Goal: Task Accomplishment & Management: Use online tool/utility

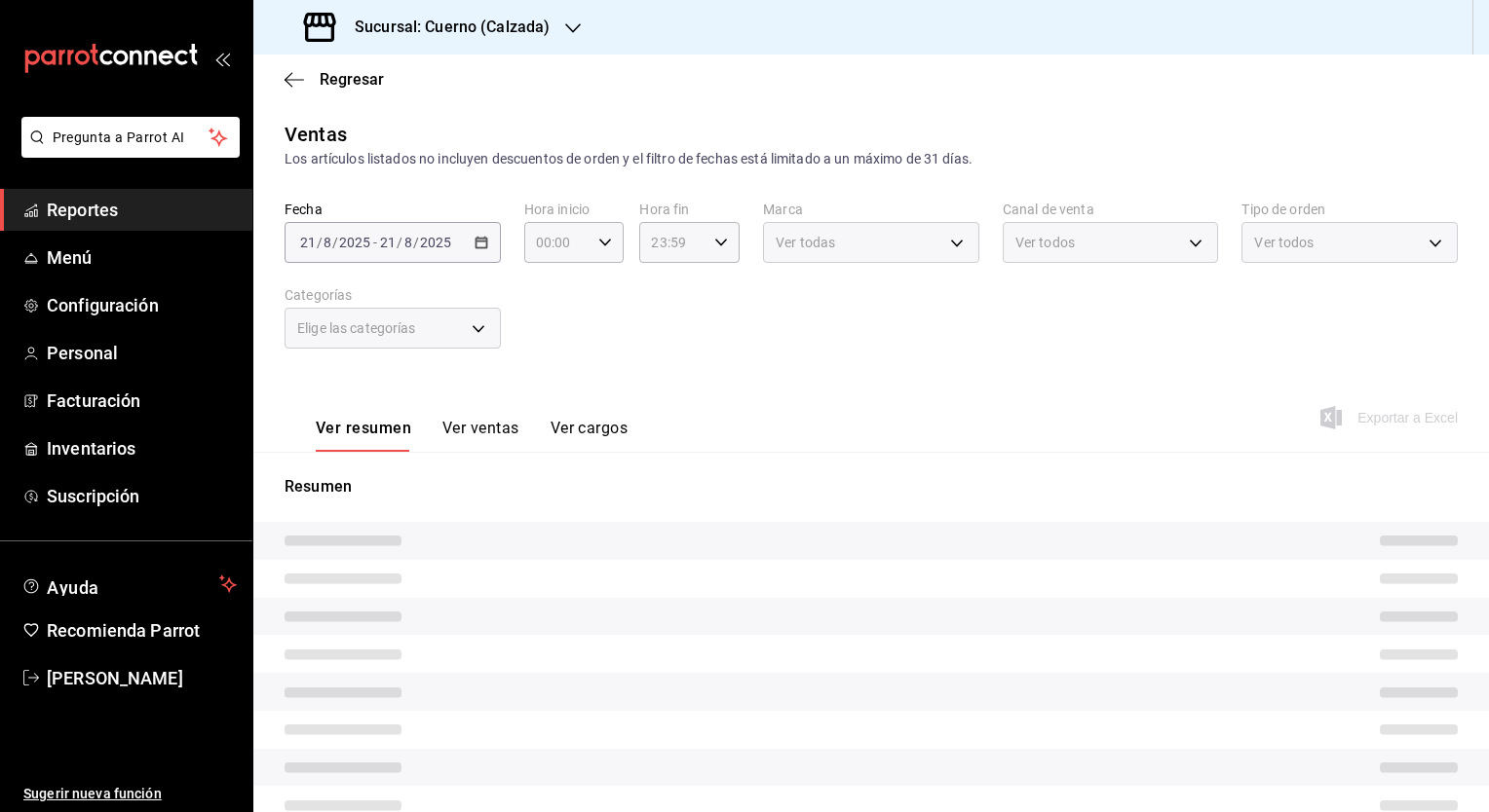
type input "05:00"
type input "707b9c0c-f82a-414c-acb8-32a291eef516,5be177d2-45de-4255-ad47-9f3db2f696b0,6c4b6…"
type input "7c6329b2-7c80-4d0a-92e1-359a60270725"
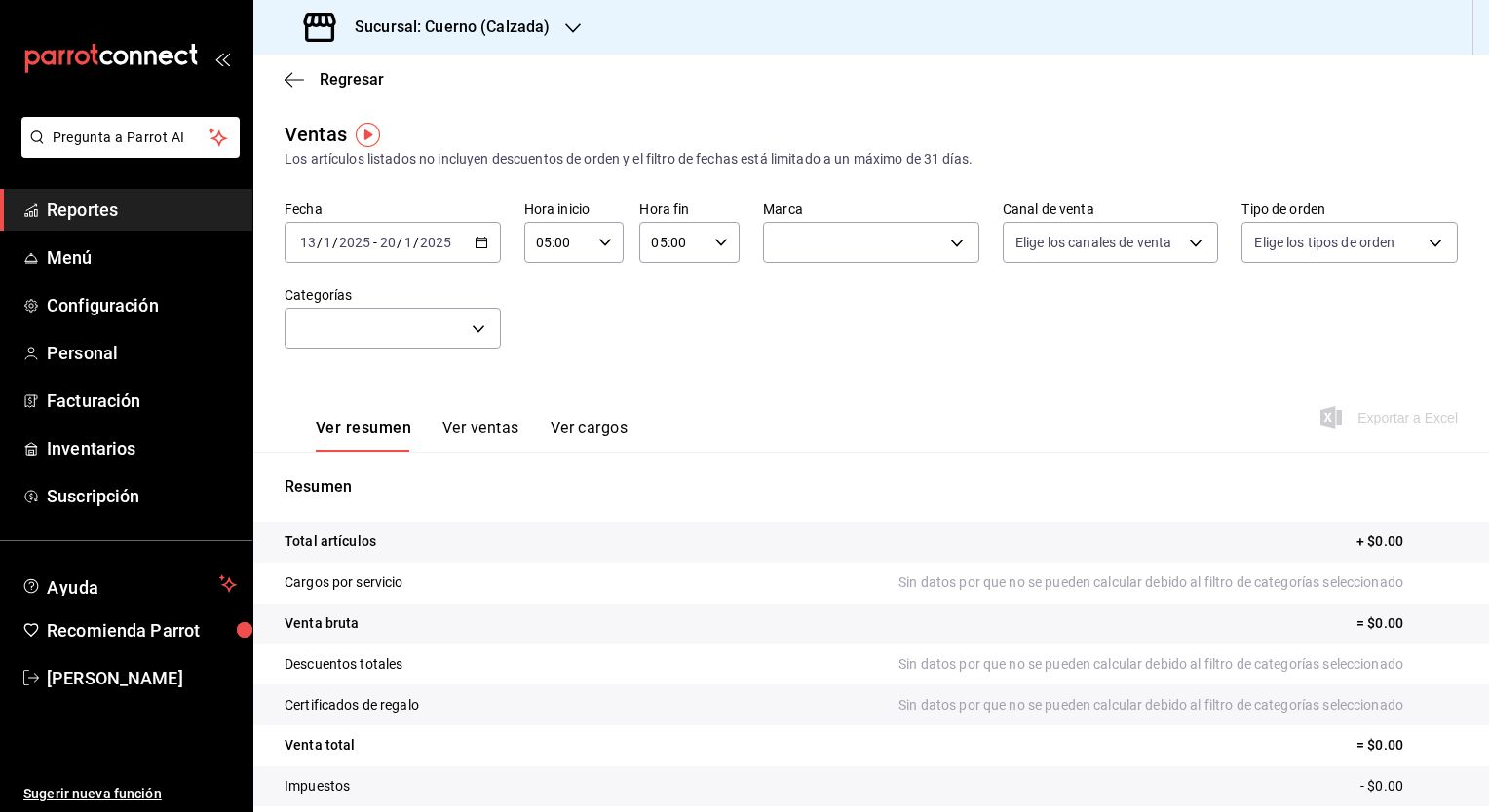
click at [526, 32] on h3 "Sucursal: Cuerno (Calzada)" at bounding box center [444, 27] width 210 height 23
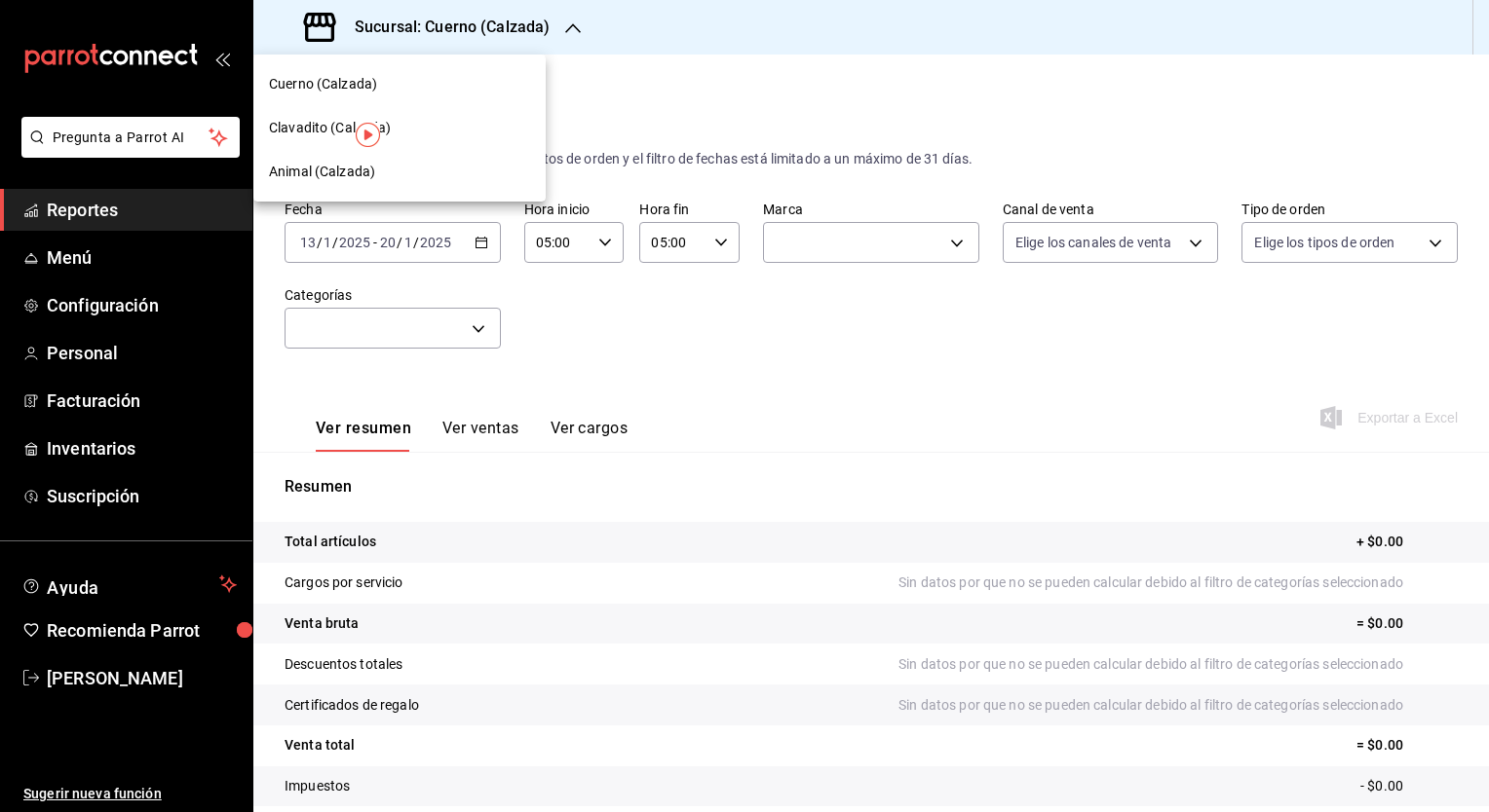
click at [514, 121] on div "Clavadito (Calzada)" at bounding box center [400, 128] width 261 height 21
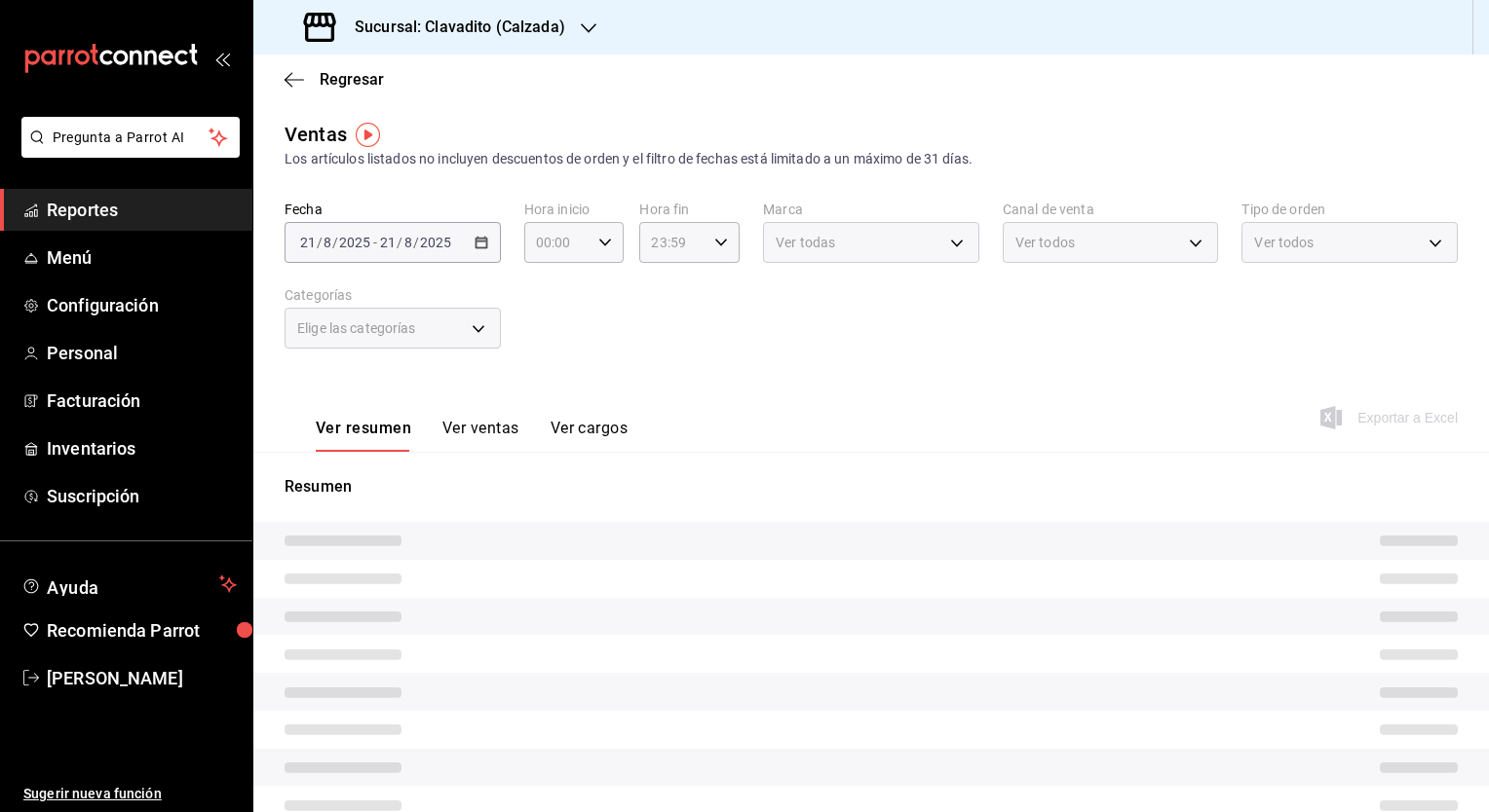
type input "05:00"
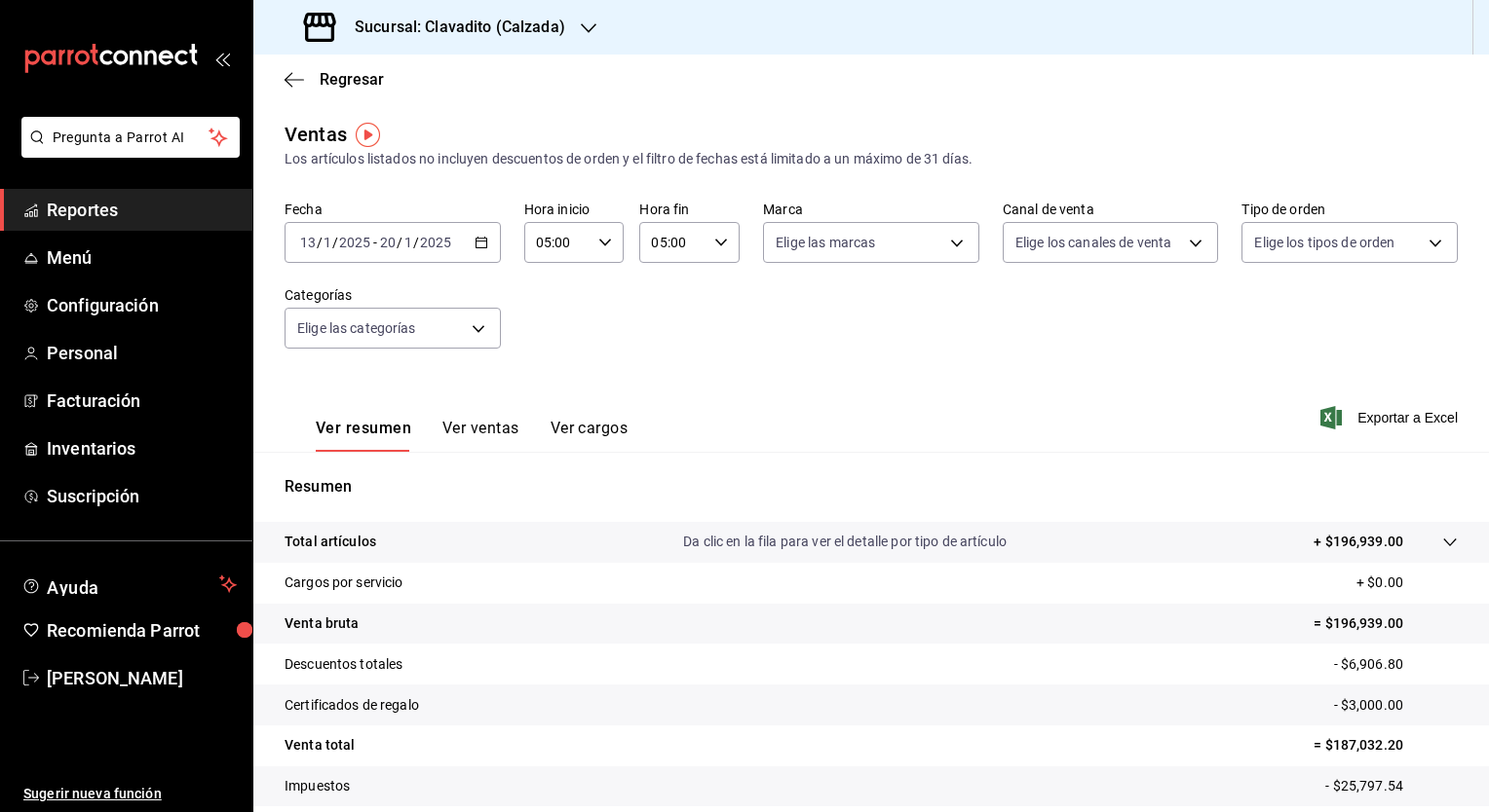
click at [474, 237] on icon "button" at bounding box center [481, 243] width 14 height 14
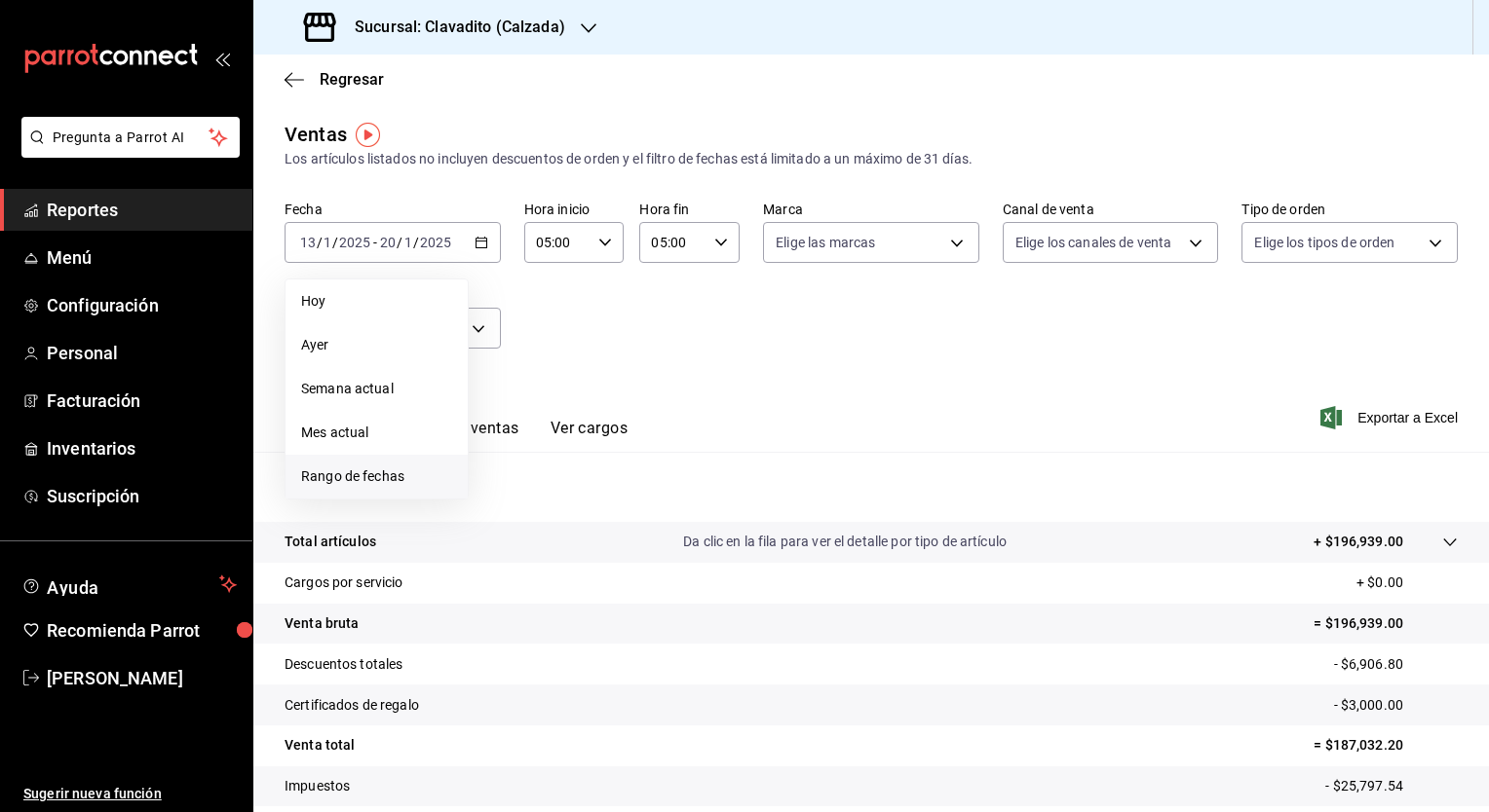
click at [379, 457] on li "Rango de fechas" at bounding box center [376, 476] width 182 height 44
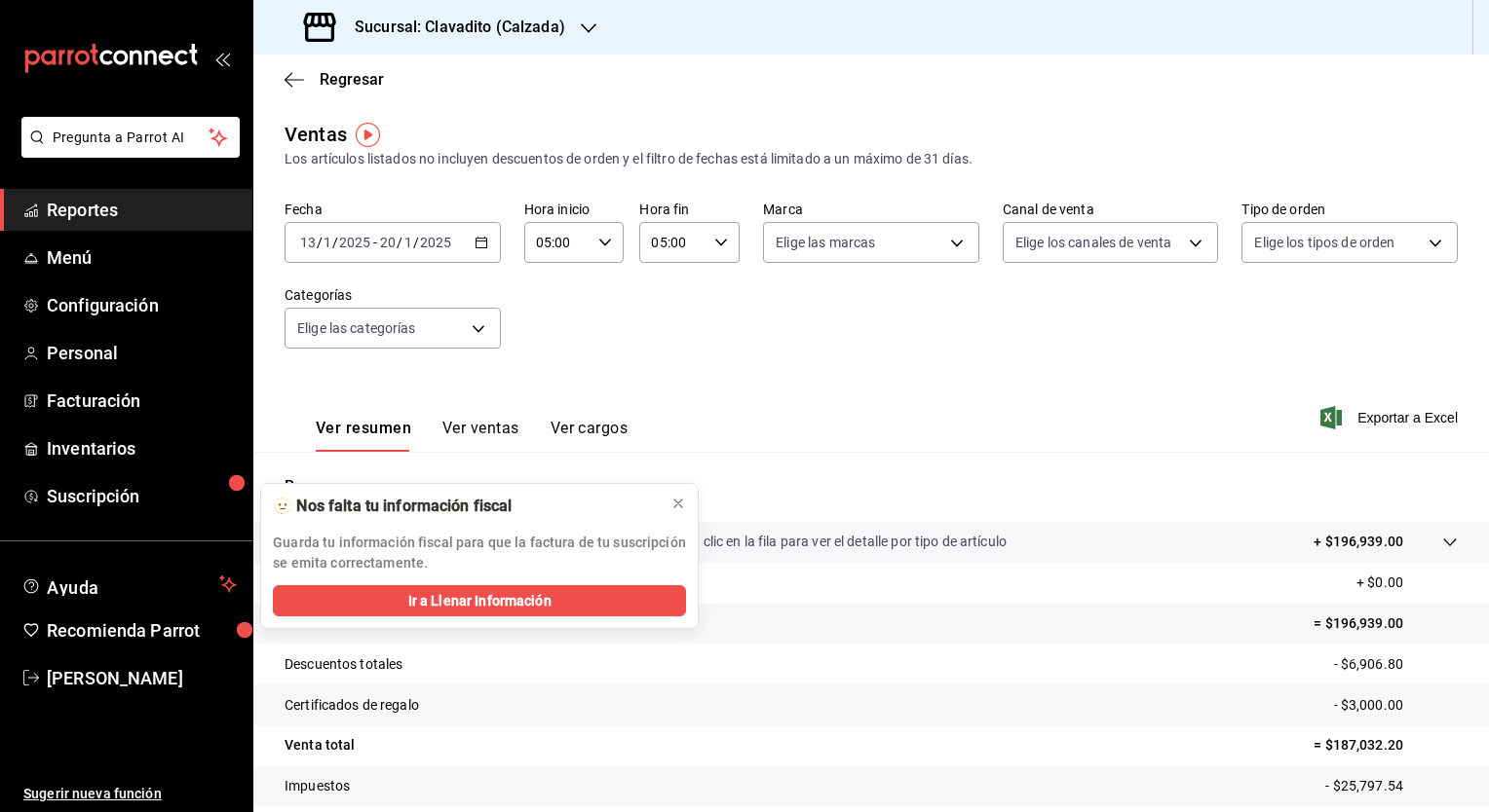
click at [506, 496] on div "🫥 Nos falta tu información fiscal" at bounding box center [463, 507] width 382 height 22
click at [674, 505] on icon at bounding box center [678, 503] width 8 height 8
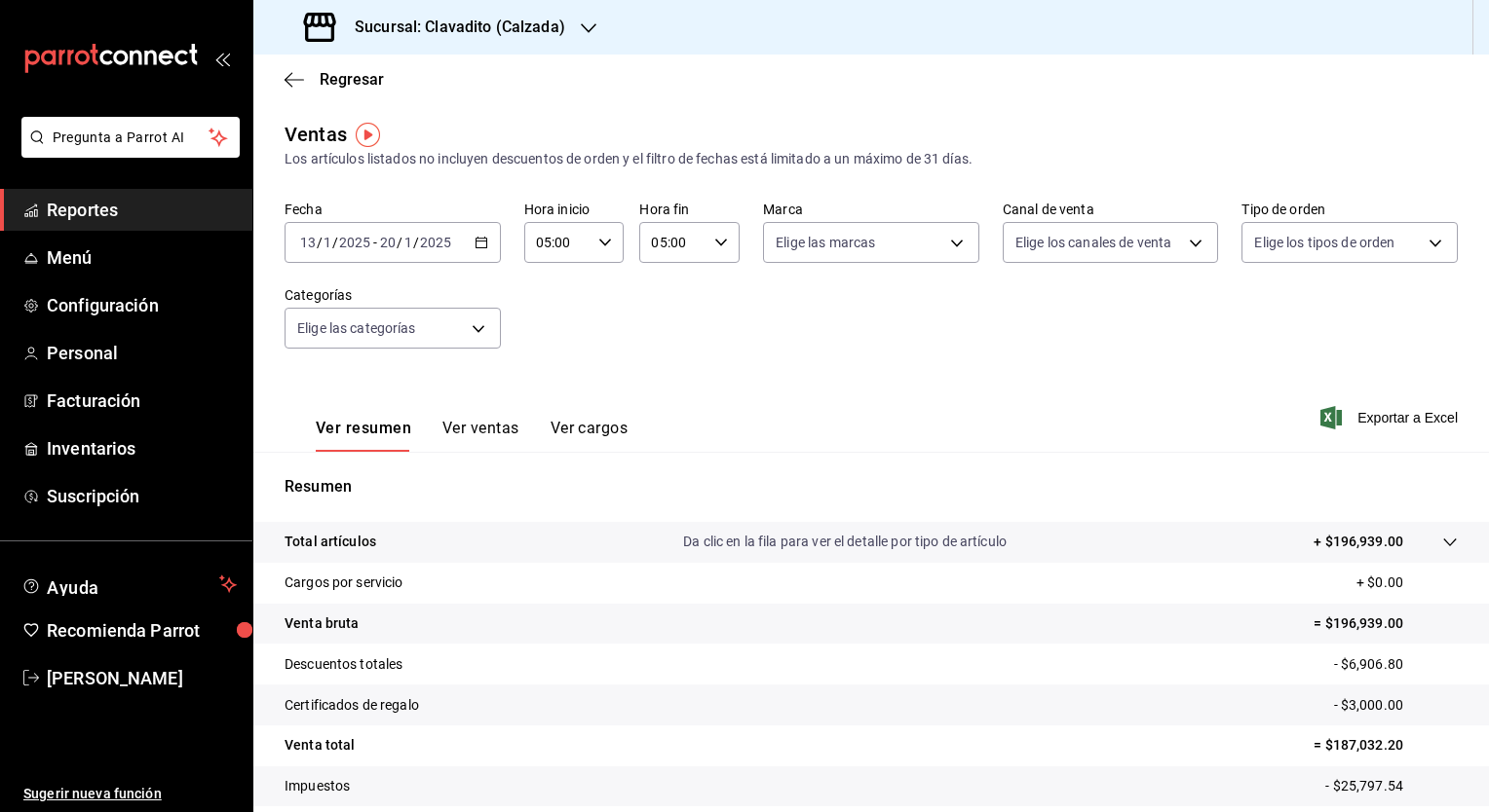
click at [479, 251] on div "[DATE] [DATE] - [DATE] [DATE]" at bounding box center [392, 242] width 216 height 41
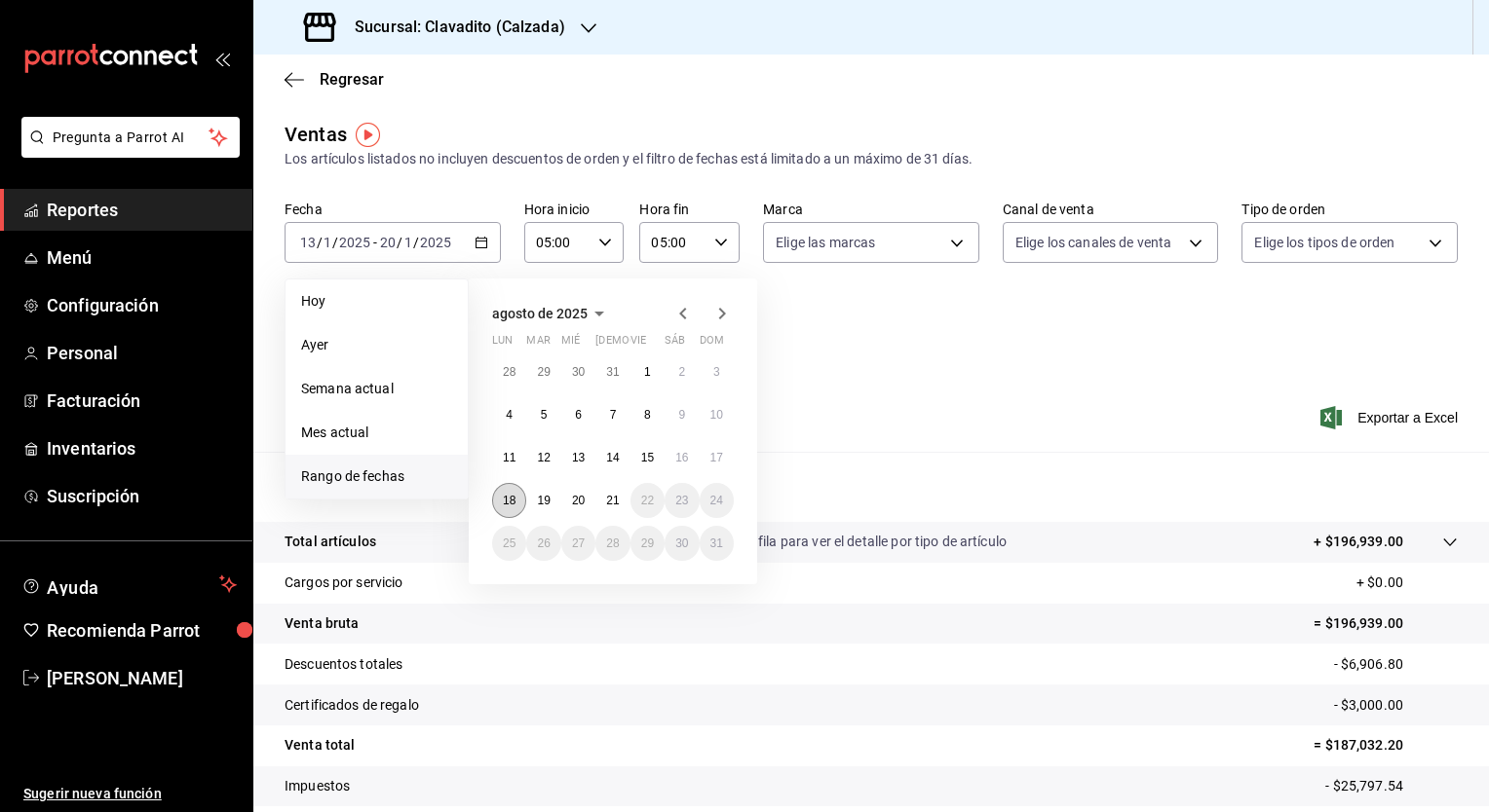
click at [506, 494] on abbr "18" at bounding box center [508, 501] width 13 height 14
click at [626, 509] on button "21" at bounding box center [612, 500] width 34 height 35
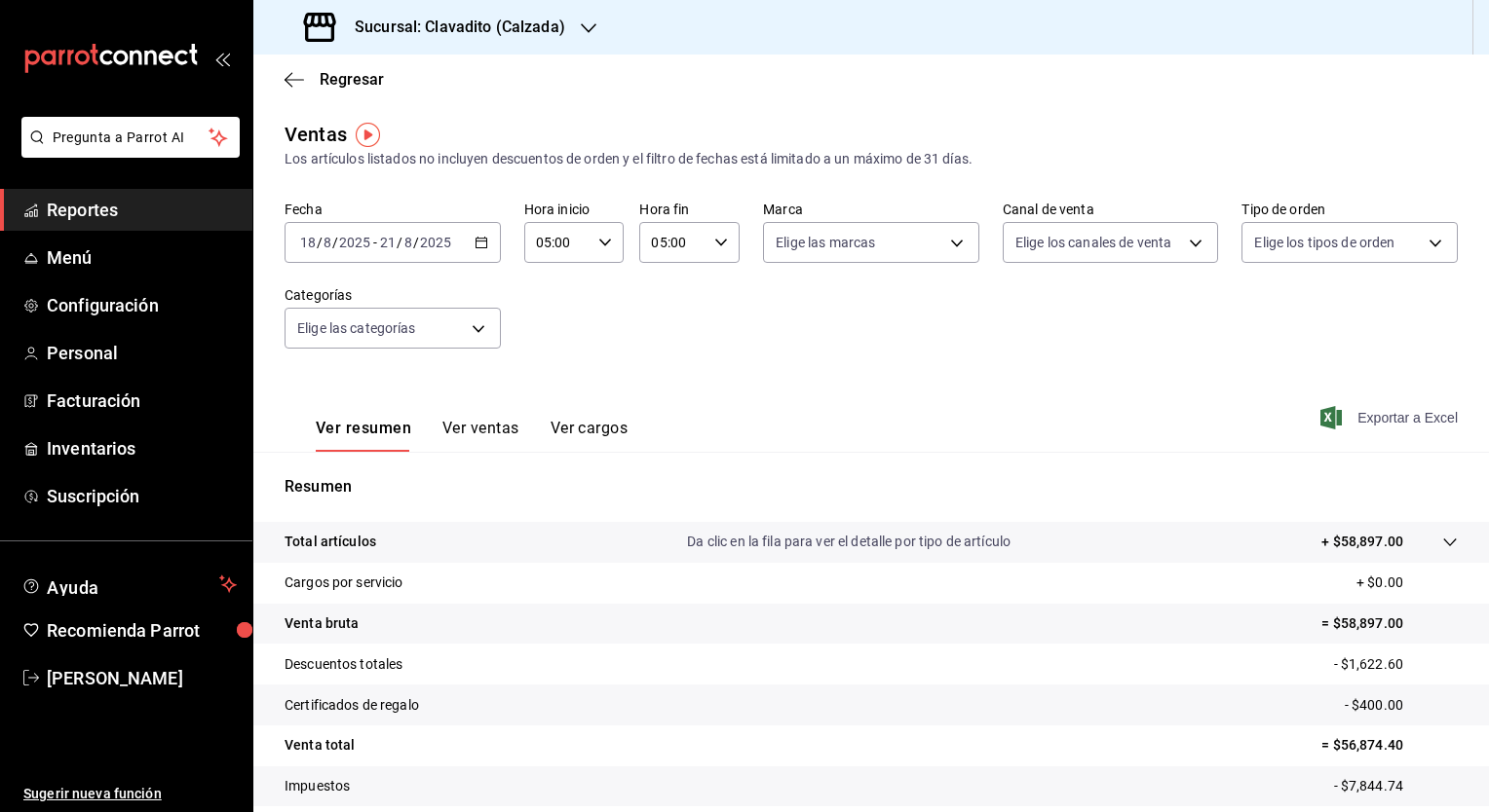
click at [1376, 408] on span "Exportar a Excel" at bounding box center [1390, 417] width 134 height 23
